Goal: Task Accomplishment & Management: Use online tool/utility

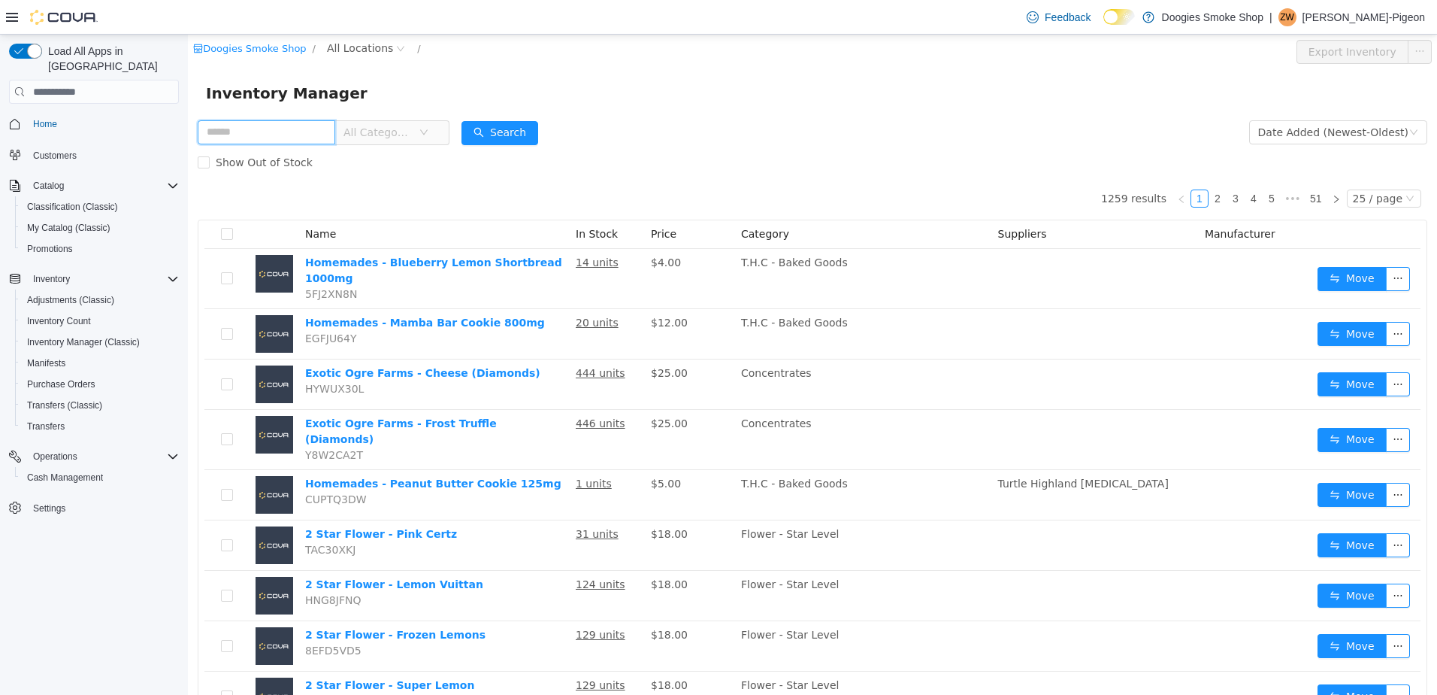
click at [256, 134] on input "text" at bounding box center [267, 132] width 138 height 24
type input "**********"
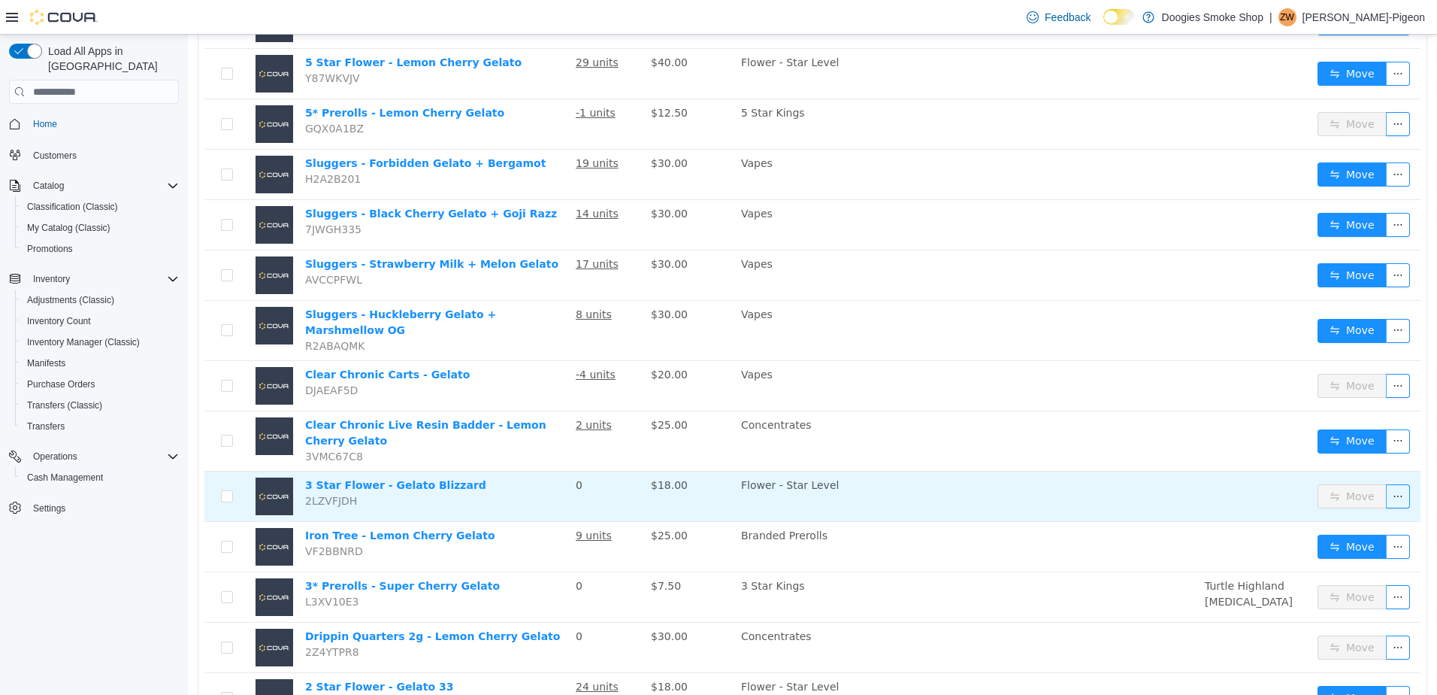
scroll to position [376, 0]
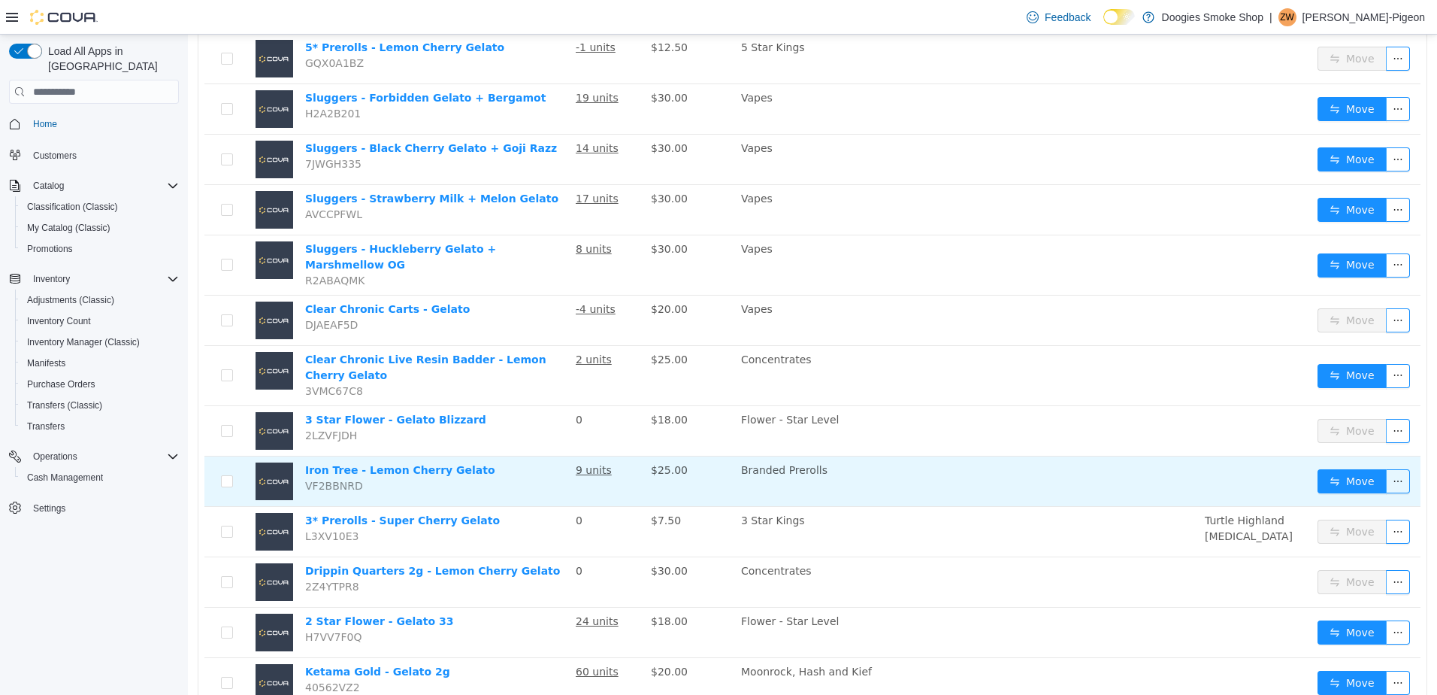
drag, startPoint x: 736, startPoint y: 392, endPoint x: 1053, endPoint y: 450, distance: 322.5
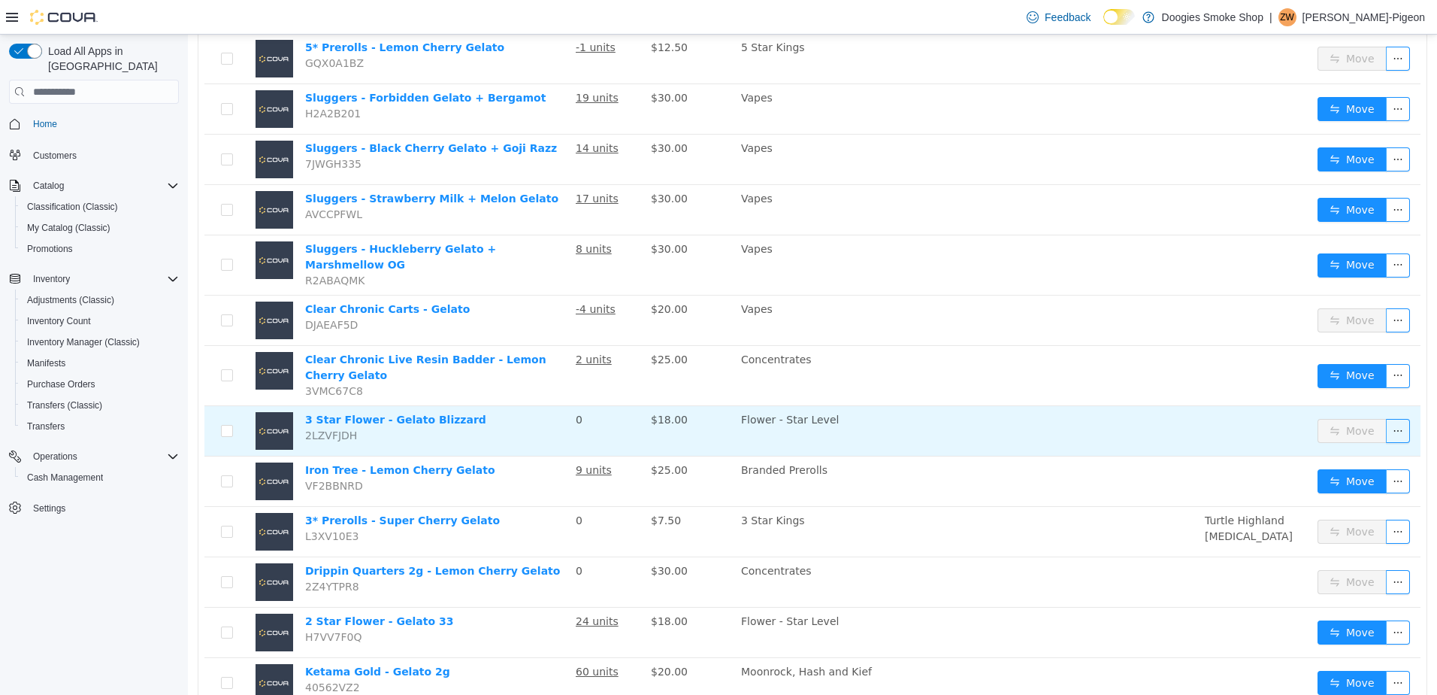
drag, startPoint x: 1053, startPoint y: 450, endPoint x: 969, endPoint y: 392, distance: 102.2
click at [969, 406] on td "Flower - Star Level" at bounding box center [897, 431] width 325 height 50
click at [1386, 419] on button "button" at bounding box center [1398, 431] width 24 height 24
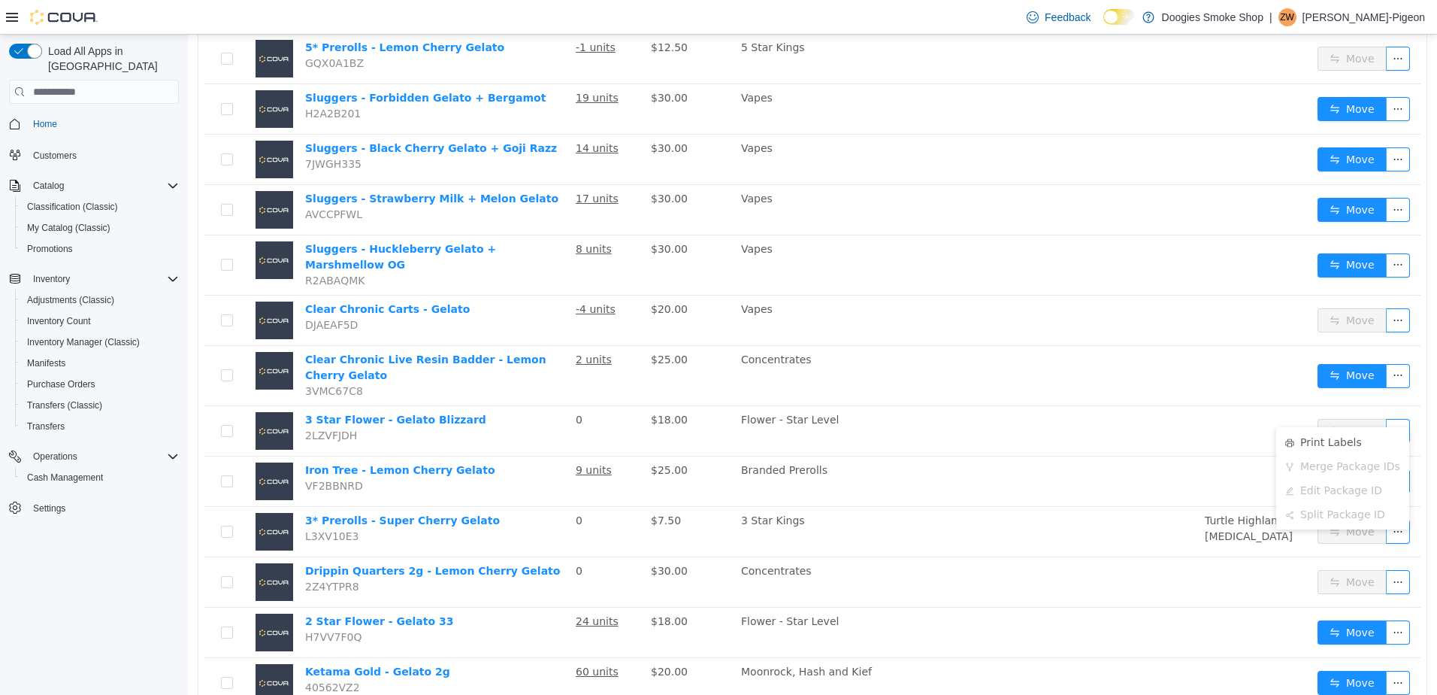
click at [1350, 427] on ul "Print Labels Merge Package IDs Edit Package ID Split Package ID" at bounding box center [1342, 478] width 133 height 102
click at [1346, 438] on li "Print Labels" at bounding box center [1342, 442] width 133 height 24
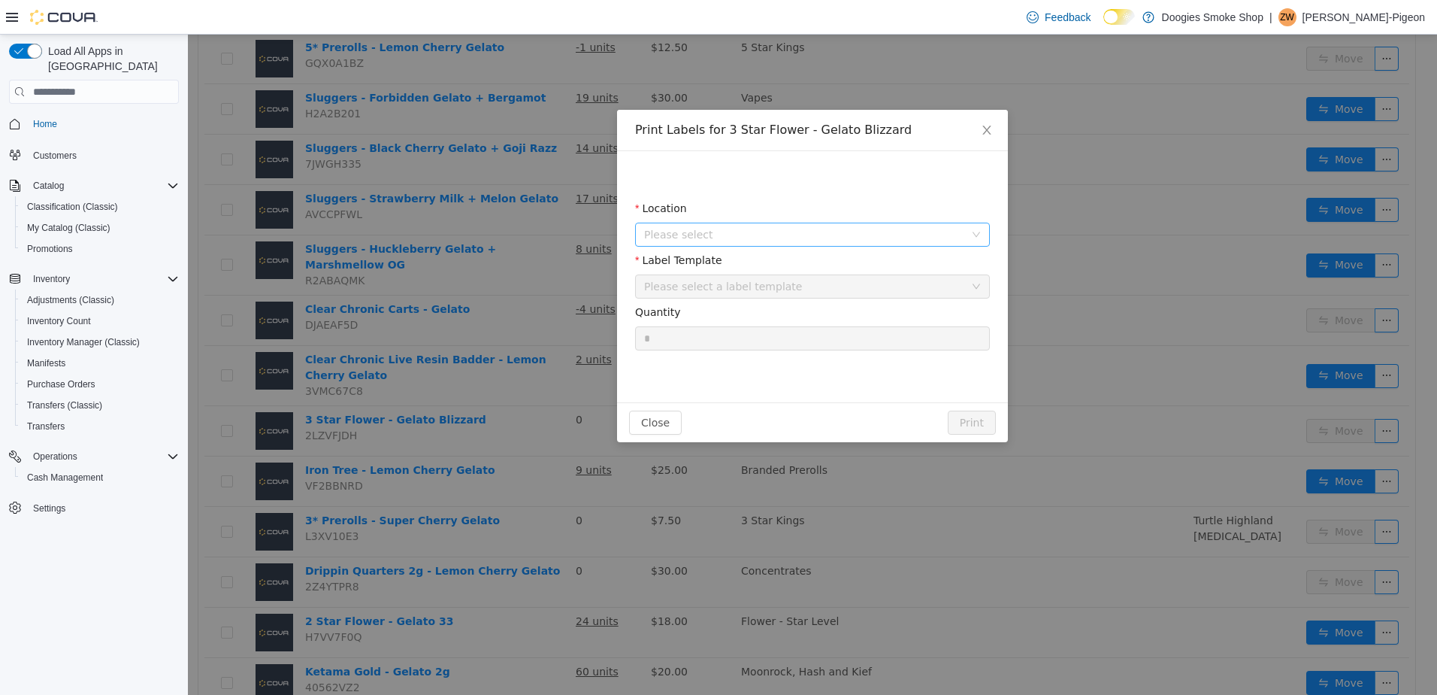
click at [961, 223] on span "Please select" at bounding box center [807, 234] width 327 height 23
click at [908, 313] on span "Doogies Smoke Shop - [PERSON_NAME]" at bounding box center [828, 318] width 317 height 20
click at [897, 295] on div "Please select a label template" at bounding box center [807, 286] width 327 height 23
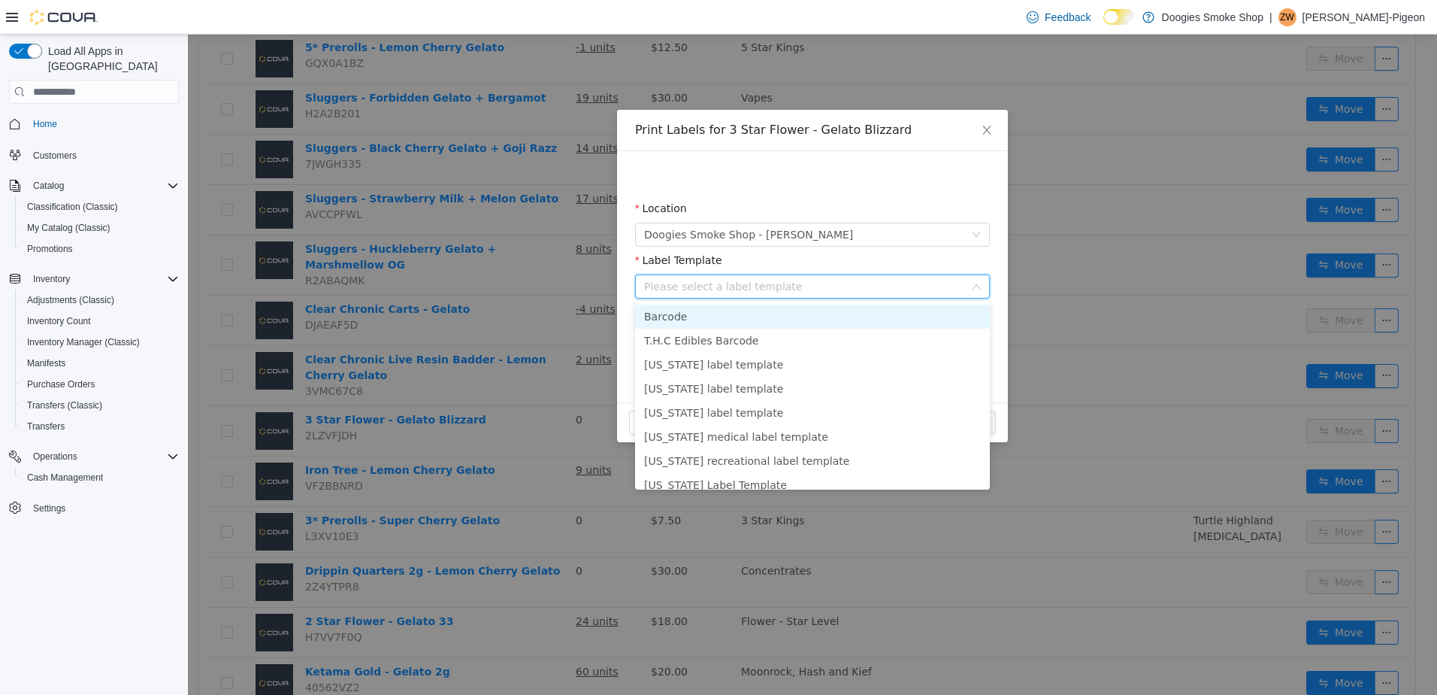
drag, startPoint x: 858, startPoint y: 318, endPoint x: 847, endPoint y: 340, distance: 24.2
click at [860, 318] on li "Barcode" at bounding box center [812, 316] width 355 height 24
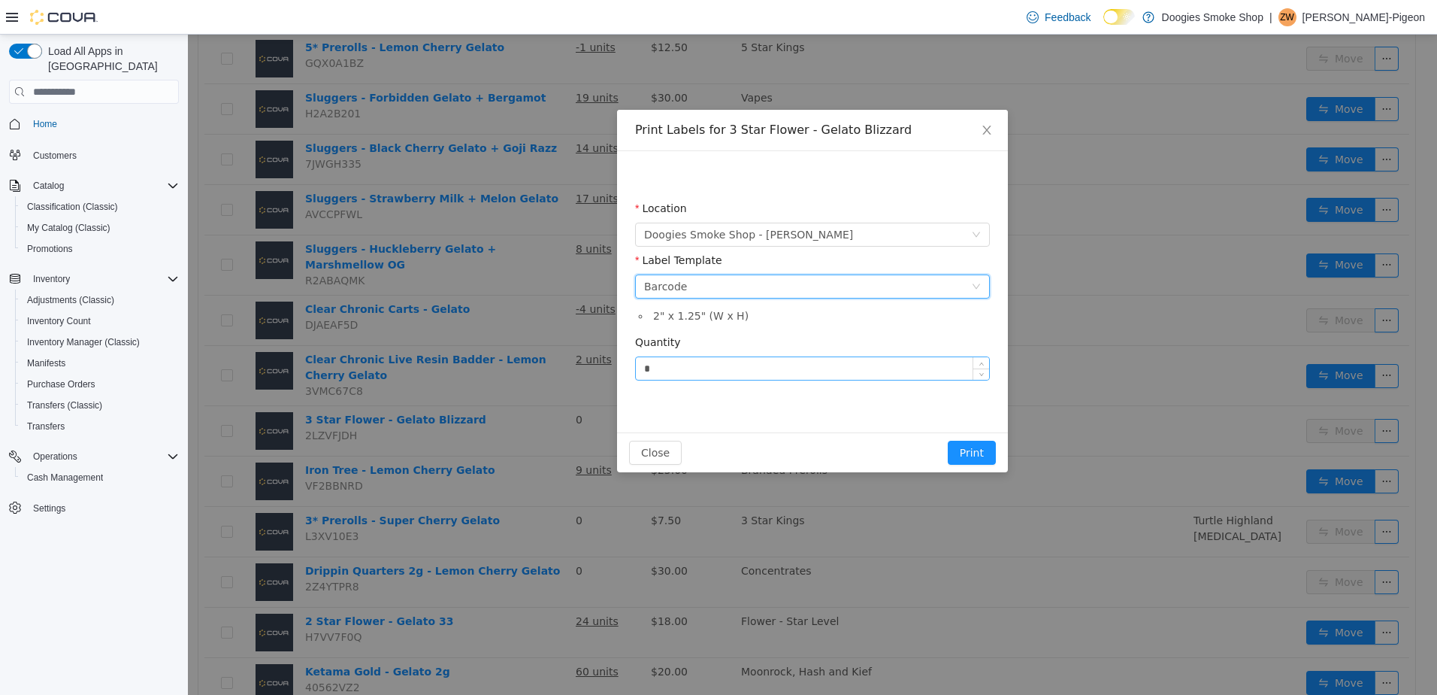
drag, startPoint x: 802, startPoint y: 371, endPoint x: 804, endPoint y: 360, distance: 11.5
click at [804, 362] on input "*" at bounding box center [812, 368] width 353 height 23
type input "**"
click at [978, 453] on button "Print" at bounding box center [972, 452] width 48 height 24
click at [976, 445] on button "Print" at bounding box center [972, 452] width 48 height 24
